Goal: Transaction & Acquisition: Obtain resource

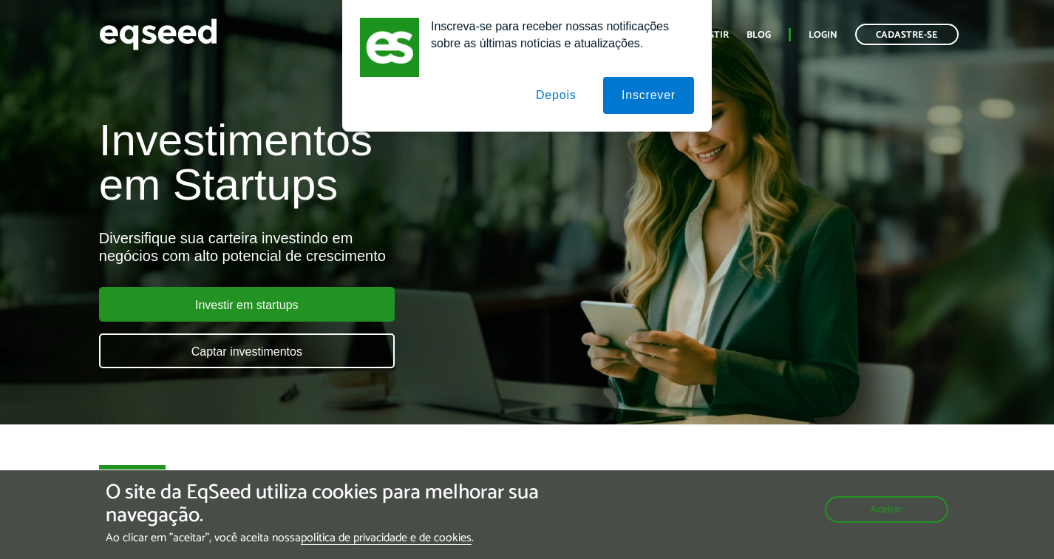
click at [815, 36] on div "Inscreva-se para receber nossas notificações sobre as últimas notícias e atuali…" at bounding box center [527, 66] width 1054 height 132
click at [573, 91] on button "Depois" at bounding box center [556, 95] width 78 height 37
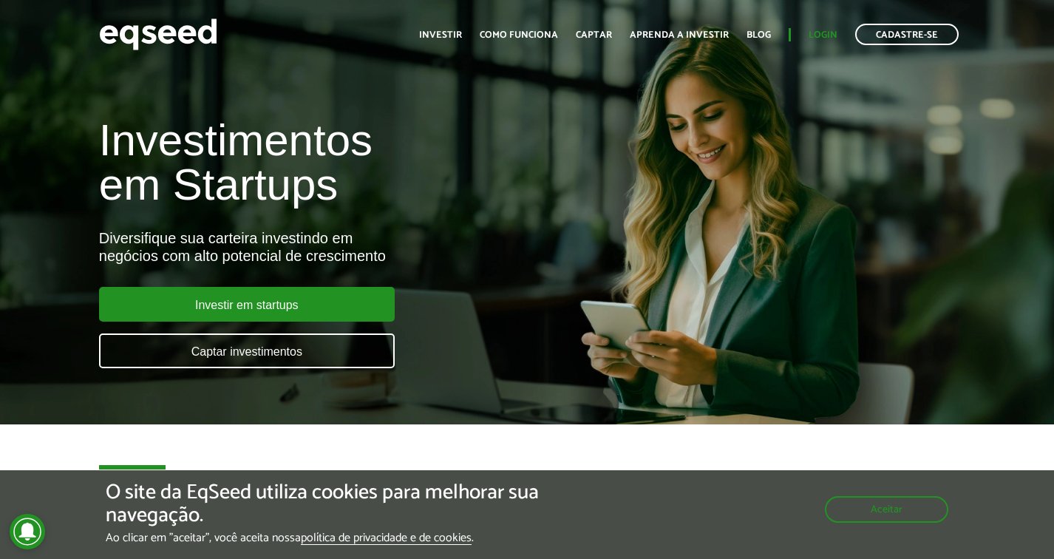
click at [820, 38] on link "Login" at bounding box center [823, 35] width 29 height 10
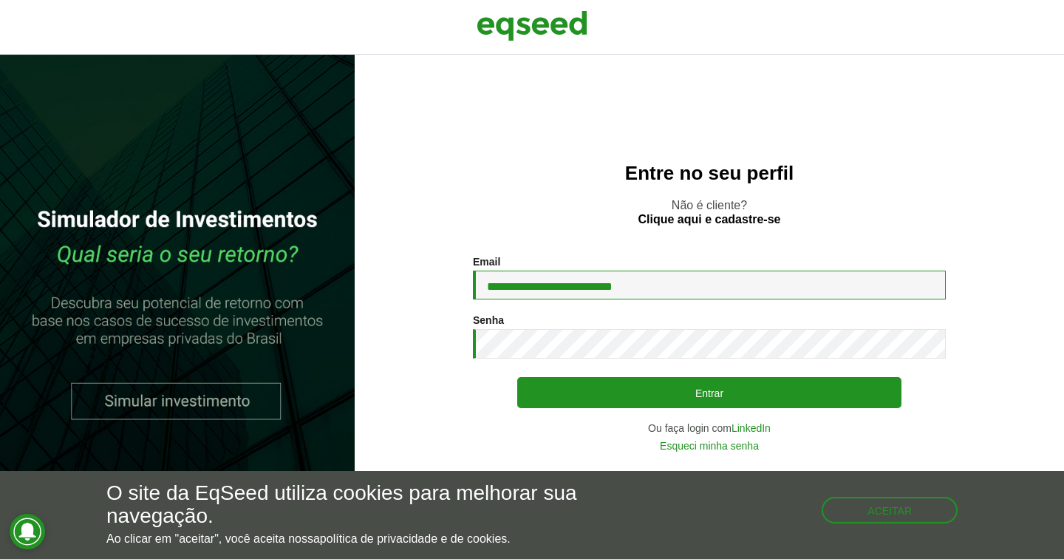
type input "**********"
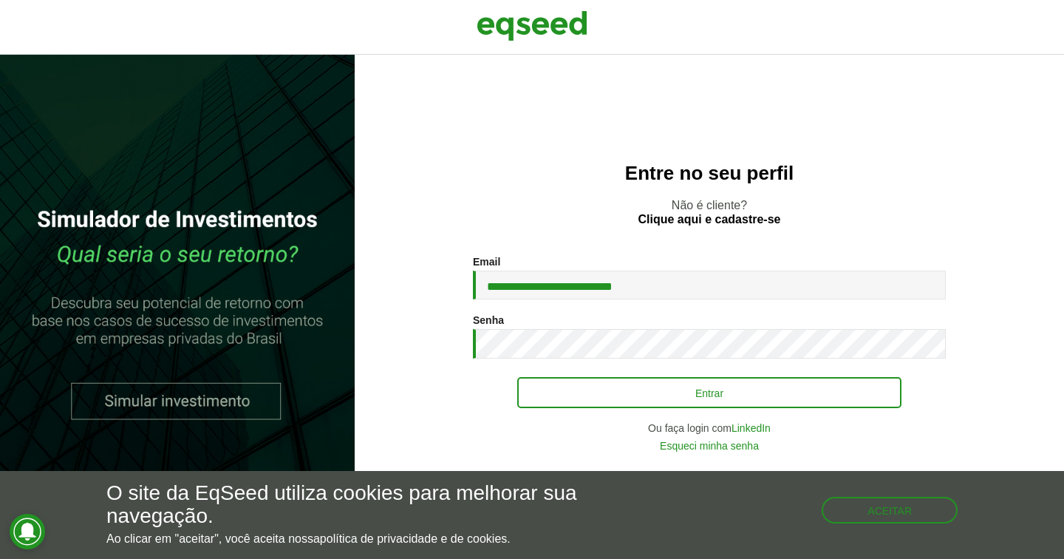
click at [633, 401] on button "Entrar" at bounding box center [709, 392] width 384 height 31
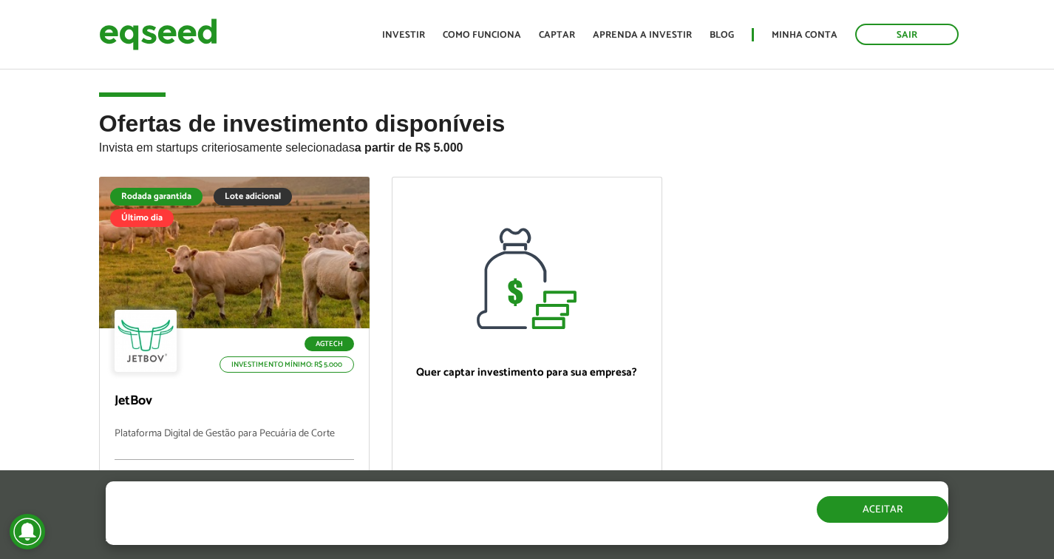
click at [923, 512] on button "Aceitar" at bounding box center [883, 509] width 132 height 27
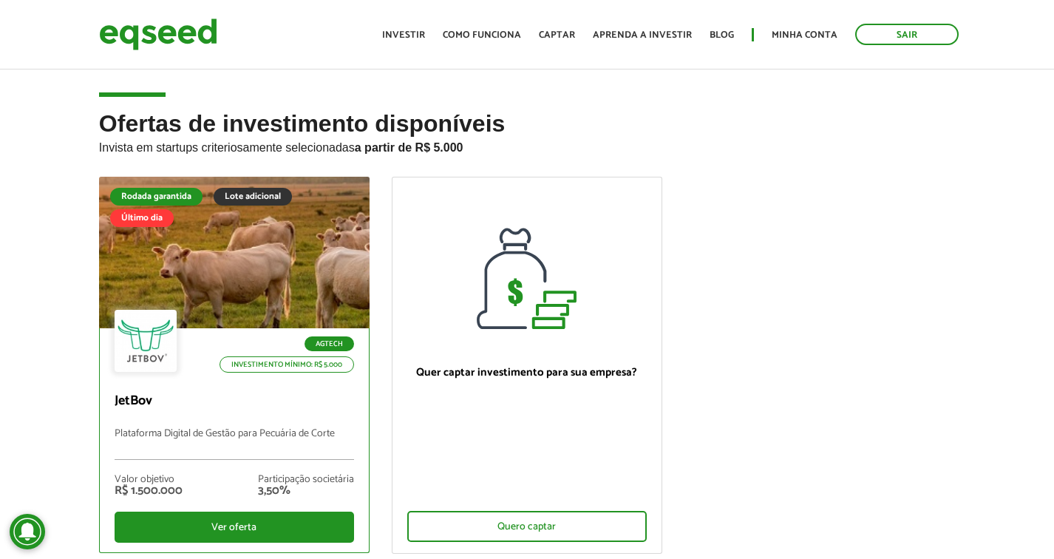
click at [240, 321] on div "Agtech Investimento mínimo: R$ 5.000" at bounding box center [234, 342] width 239 height 65
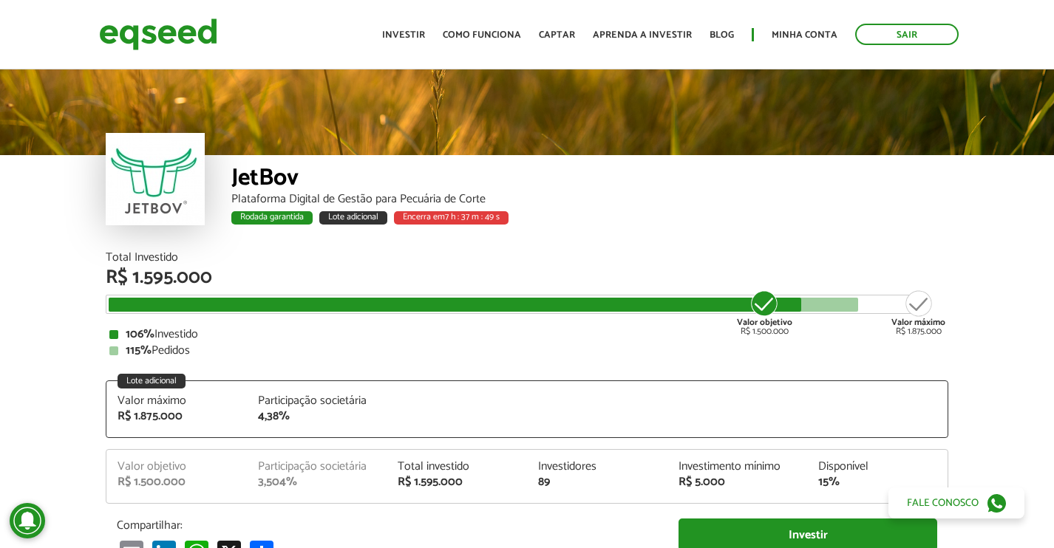
click at [193, 23] on img at bounding box center [158, 34] width 118 height 39
